Goal: Task Accomplishment & Management: Manage account settings

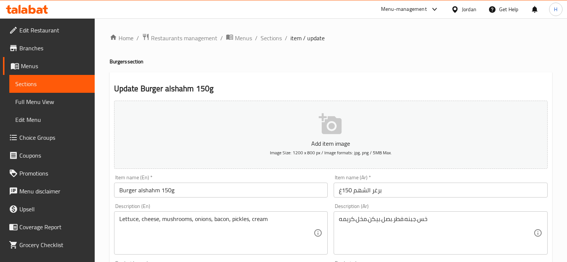
scroll to position [281, 0]
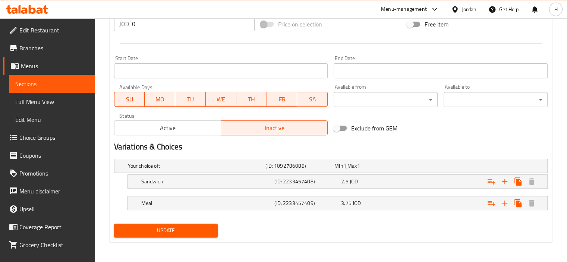
click at [455, 12] on icon at bounding box center [455, 10] width 8 height 8
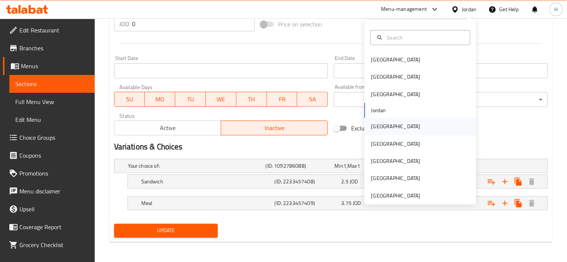
scroll to position [4, 0]
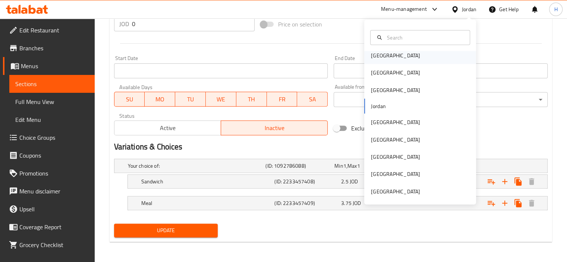
click at [389, 58] on div "[GEOGRAPHIC_DATA]" at bounding box center [420, 55] width 112 height 17
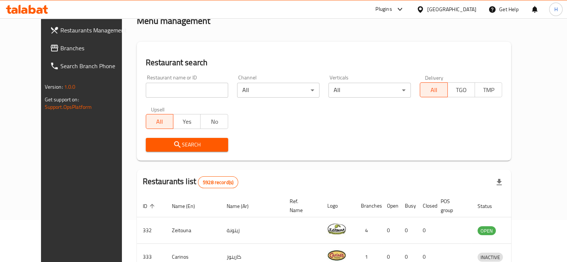
scroll to position [281, 0]
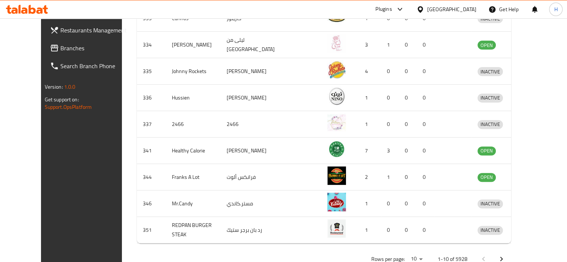
click at [60, 53] on span "Branches" at bounding box center [94, 48] width 69 height 9
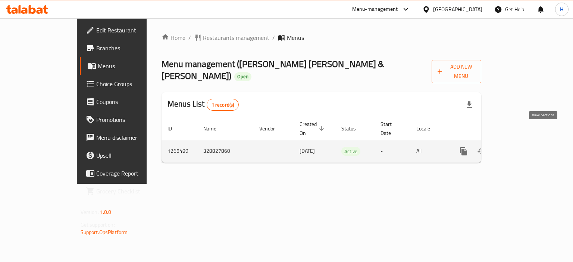
click at [520, 148] on icon "enhanced table" at bounding box center [517, 151] width 7 height 7
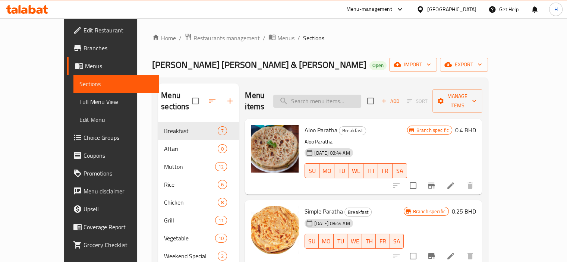
click at [336, 95] on input "search" at bounding box center [317, 101] width 88 height 13
paste input "Mutton Biryani"
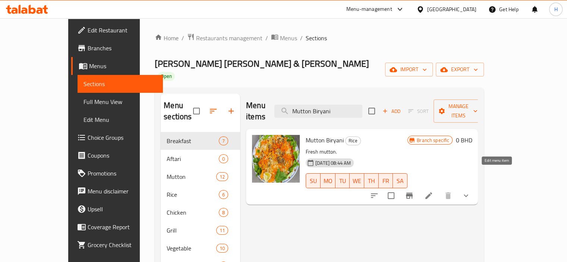
type input "Mutton Biryani"
click at [433, 191] on icon at bounding box center [428, 195] width 9 height 9
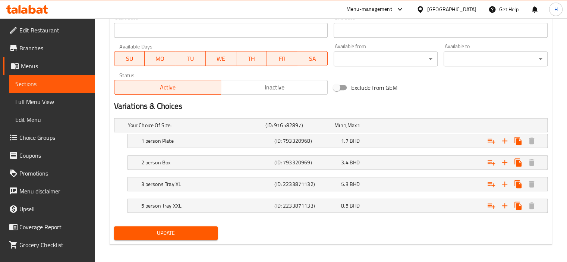
scroll to position [334, 0]
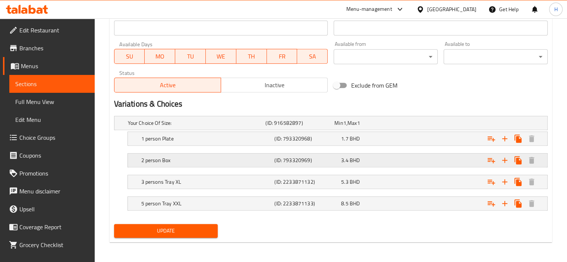
click at [177, 127] on h5 "2 person Box" at bounding box center [195, 122] width 135 height 7
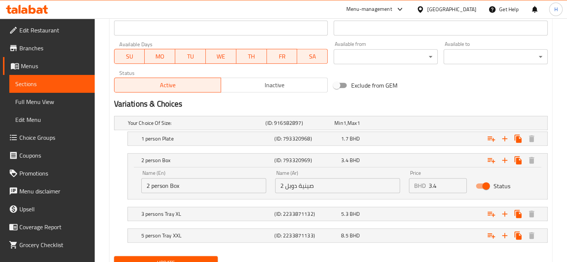
click at [189, 186] on input "2 person Box" at bounding box center [203, 185] width 125 height 15
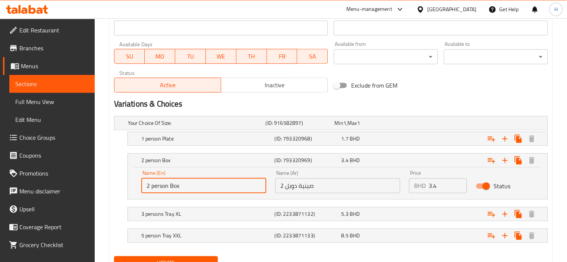
click at [189, 186] on input "2 person Box" at bounding box center [203, 185] width 125 height 15
click at [186, 127] on h5 "3 persons Tray XL" at bounding box center [195, 122] width 135 height 7
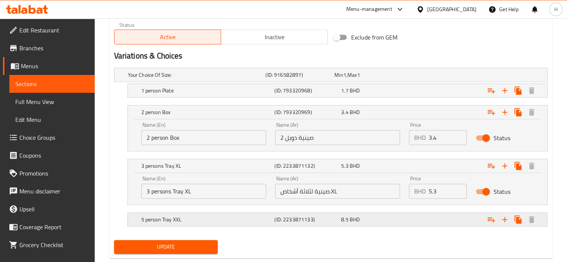
scroll to position [397, 0]
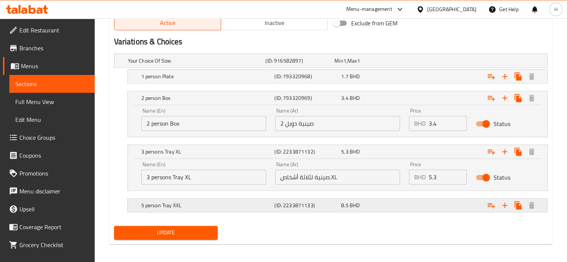
click at [194, 64] on h5 "5 person Tray XXL" at bounding box center [195, 60] width 135 height 7
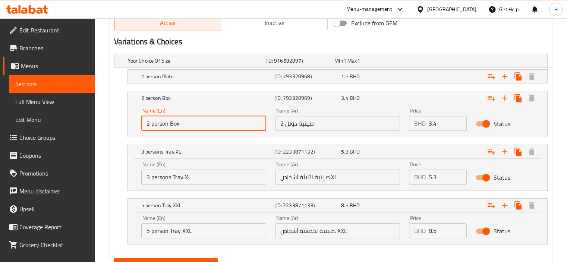
click at [204, 122] on input "2 person Box" at bounding box center [203, 123] width 125 height 15
click at [334, 122] on input "صينية دوبل 2" at bounding box center [337, 123] width 125 height 15
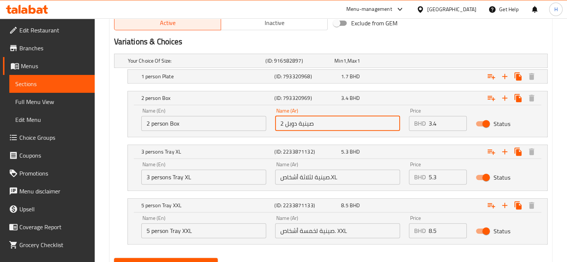
click at [334, 122] on input "صينية دوبل 2" at bounding box center [337, 123] width 125 height 15
paste input "دوق لشخصين"
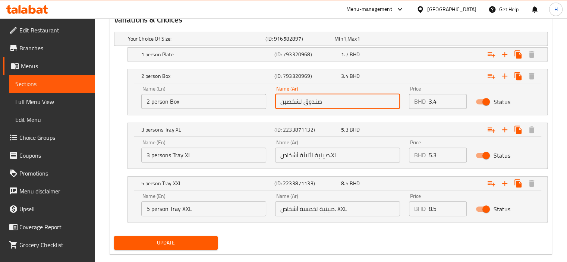
scroll to position [431, 0]
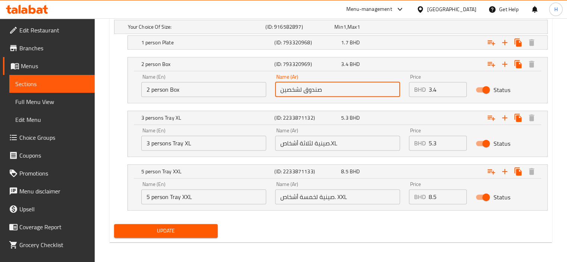
type input "صندوق لشخصين"
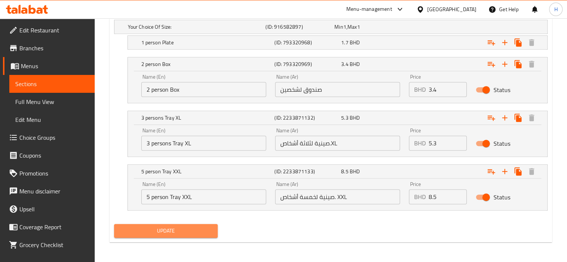
click at [186, 230] on span "Update" at bounding box center [166, 230] width 92 height 9
